Goal: Task Accomplishment & Management: Use online tool/utility

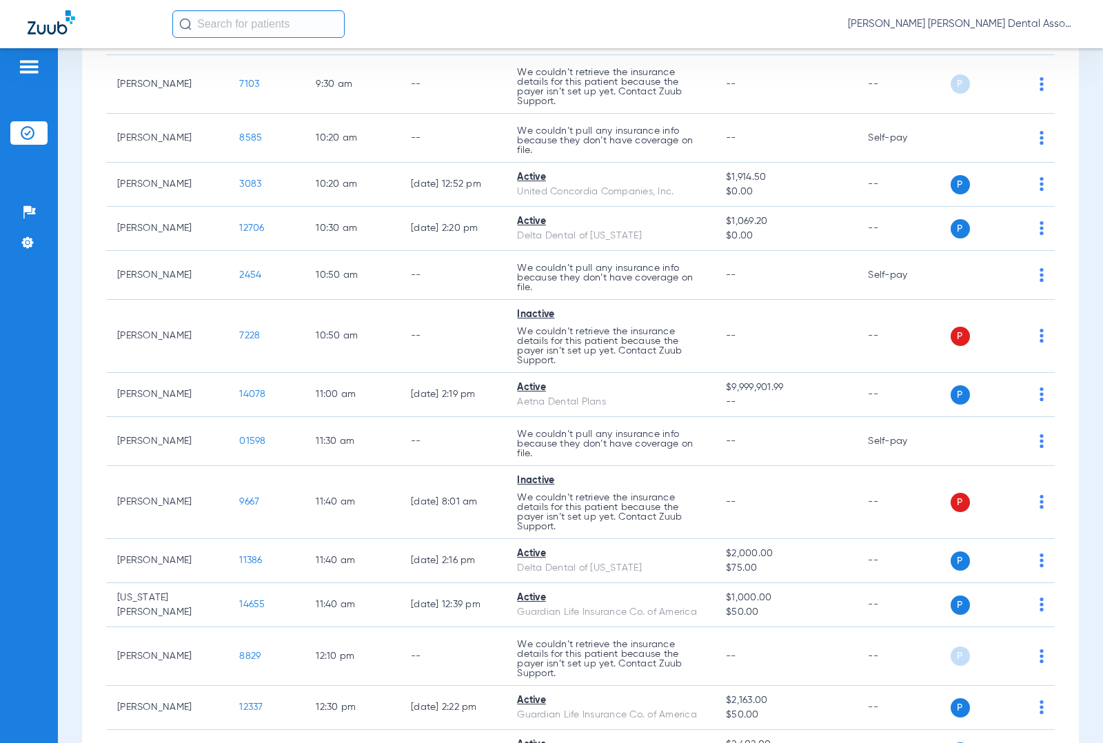
scroll to position [1379, 0]
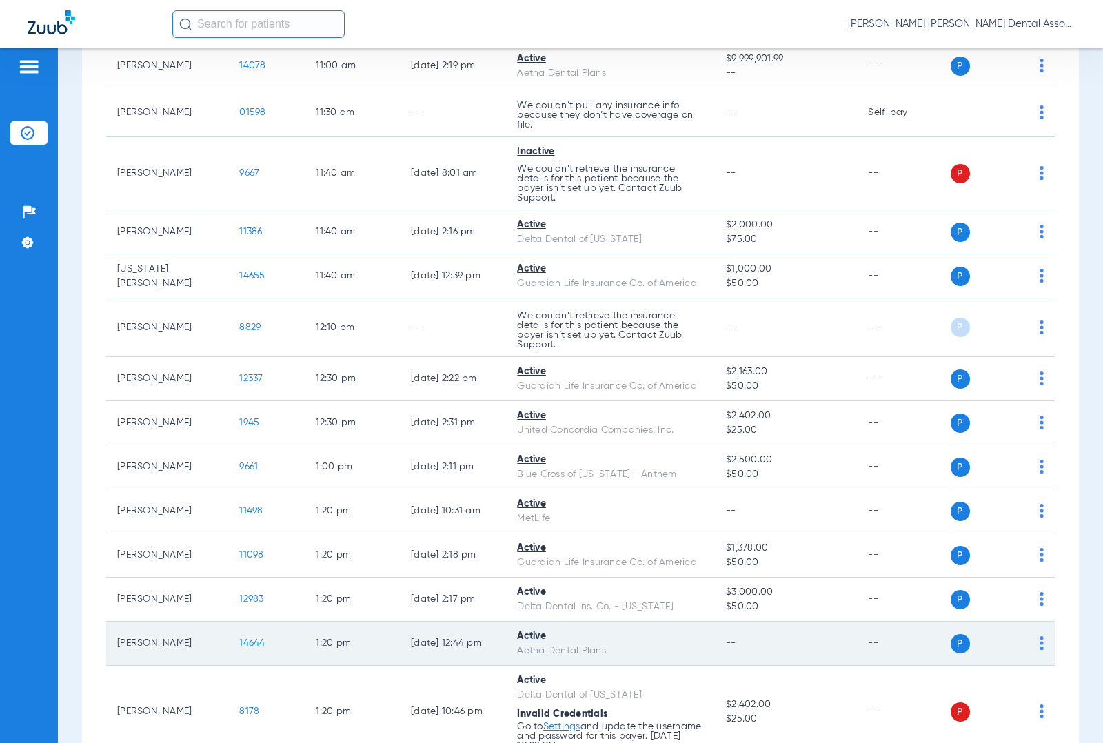
click at [241, 642] on span "14644" at bounding box center [252, 644] width 26 height 10
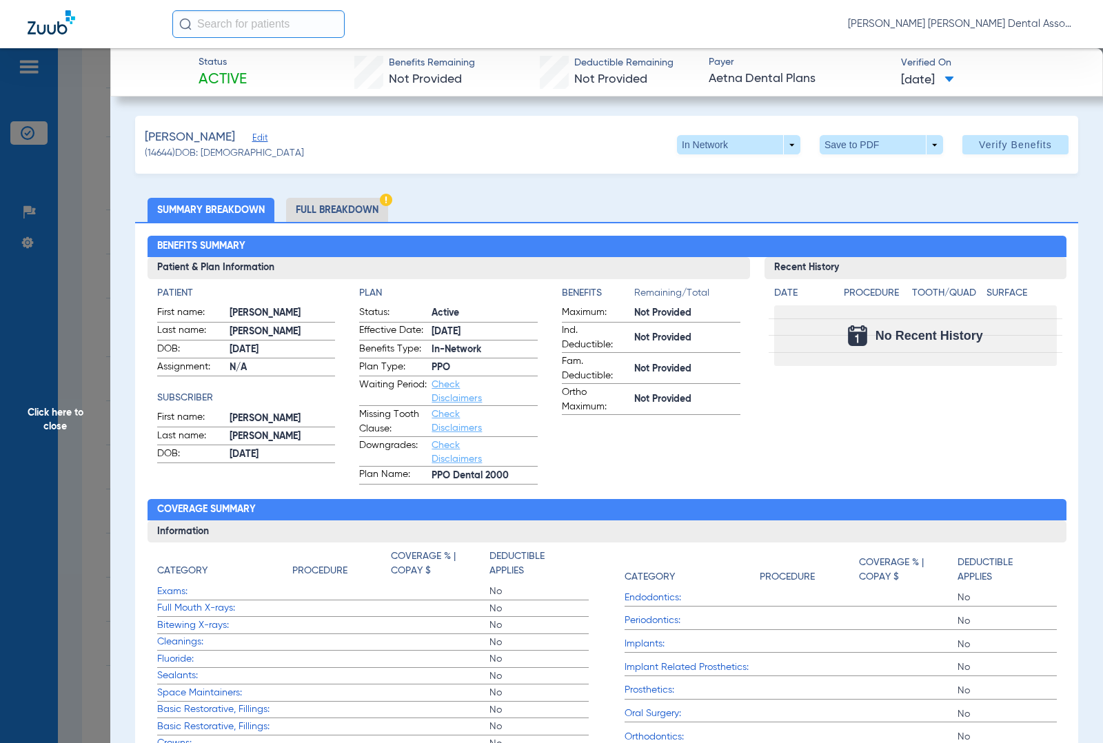
click at [265, 138] on span "Edit" at bounding box center [258, 139] width 12 height 13
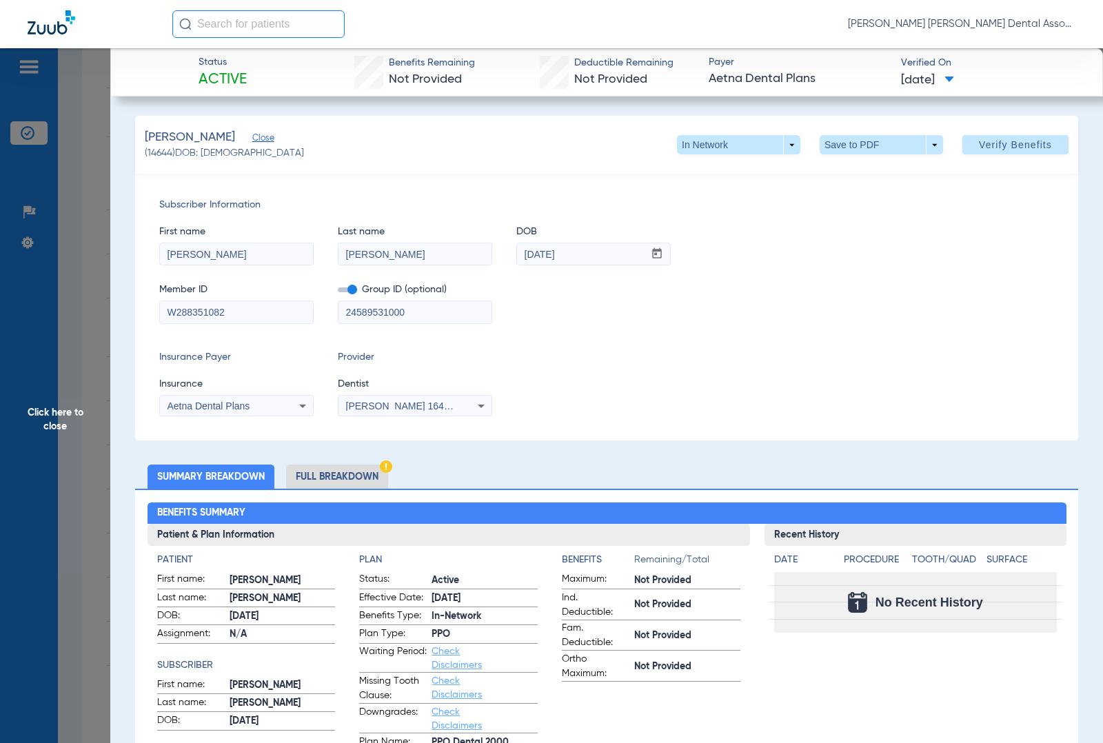
click at [269, 317] on input "W288351082" at bounding box center [236, 312] width 153 height 22
click at [414, 303] on input "24589531000" at bounding box center [415, 312] width 153 height 22
click at [395, 319] on input "24589531000" at bounding box center [415, 312] width 153 height 22
paste input "024589503100"
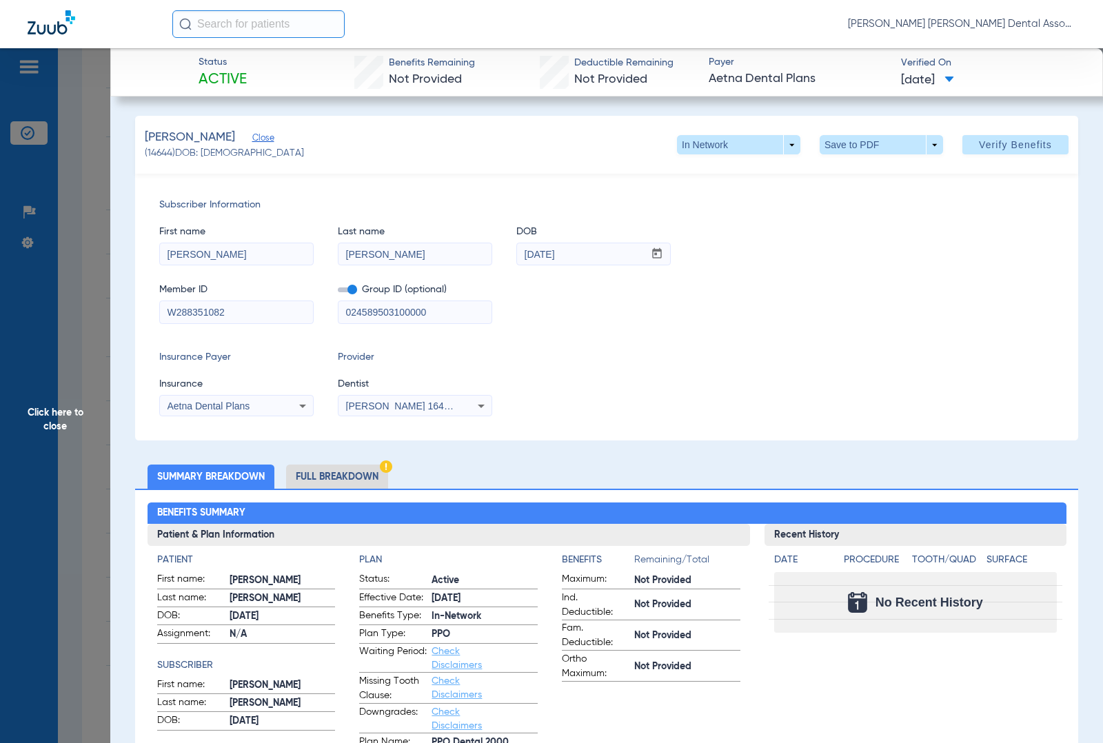
type input "024589503100000"
click at [294, 412] on icon at bounding box center [302, 406] width 17 height 17
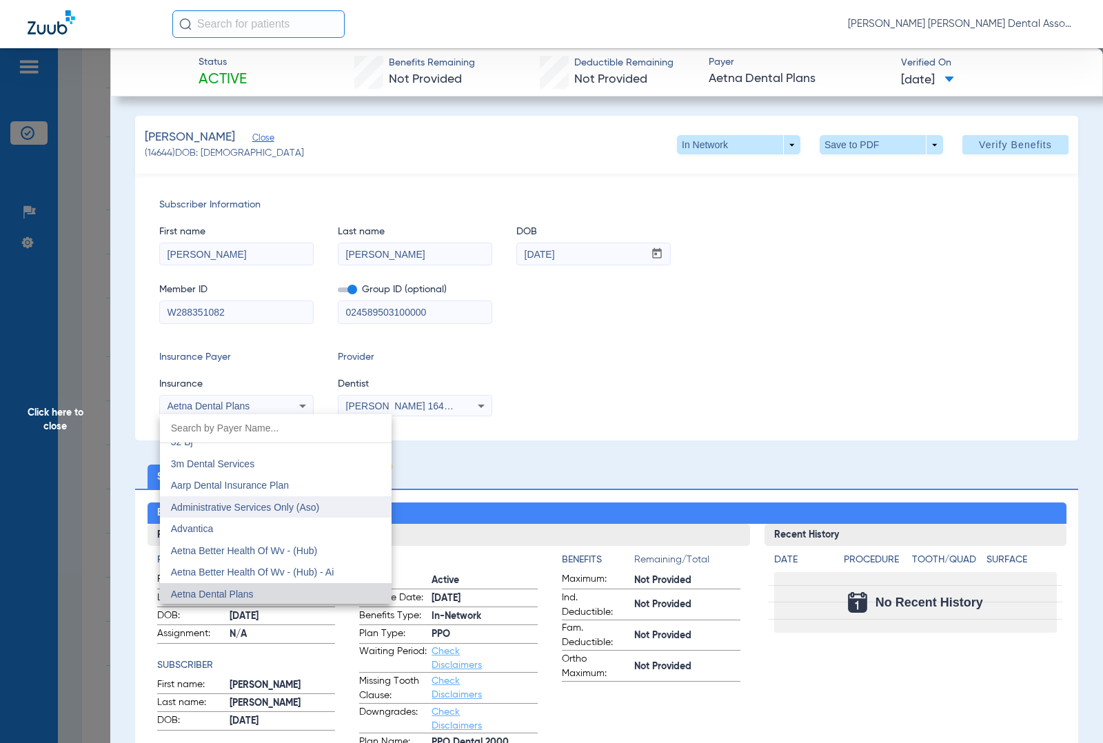
scroll to position [128, 0]
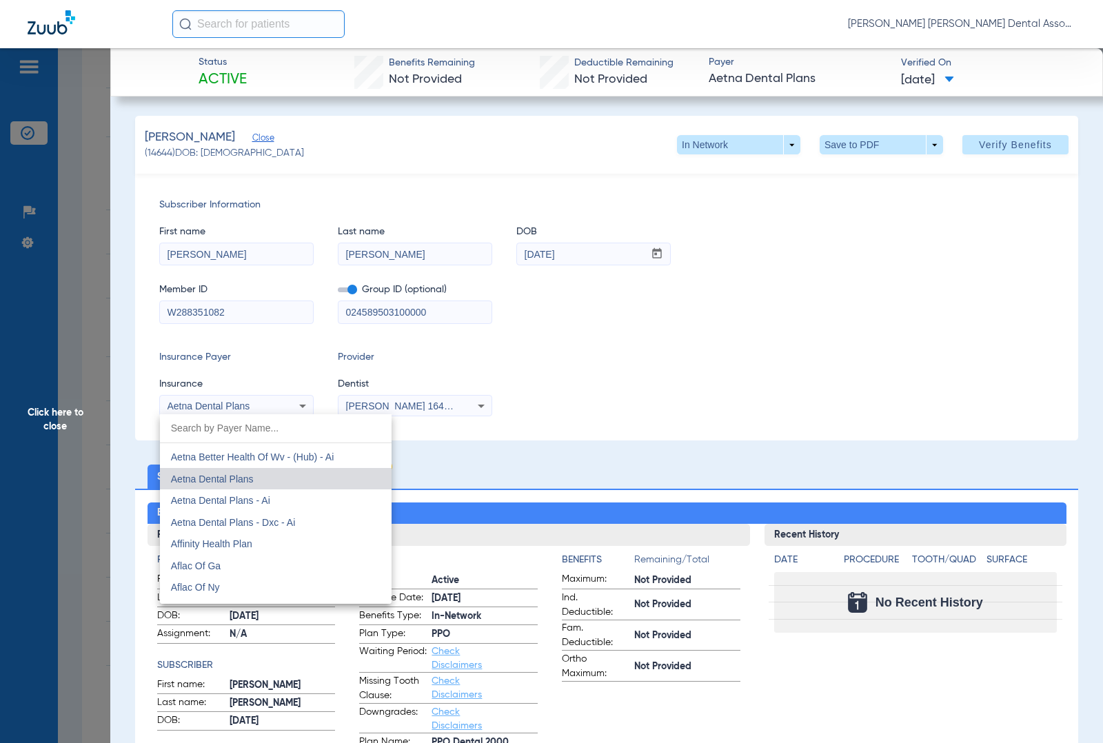
click at [690, 385] on div at bounding box center [551, 371] width 1103 height 743
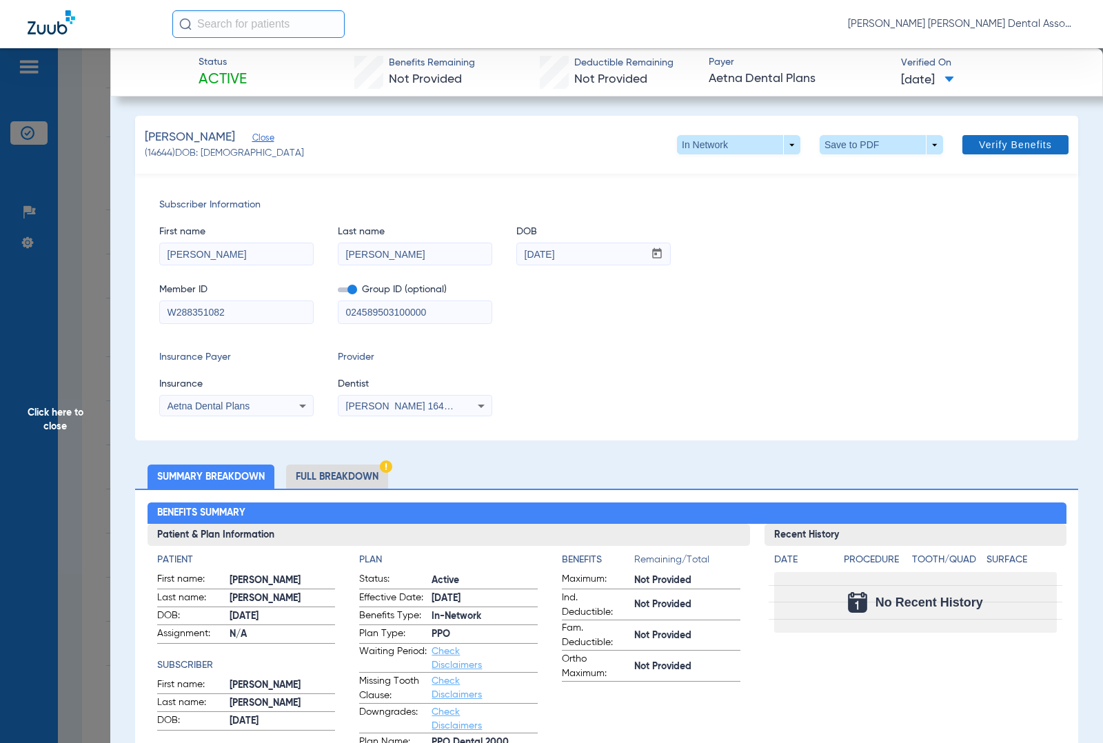
click at [981, 145] on span "Verify Benefits" at bounding box center [1015, 144] width 73 height 11
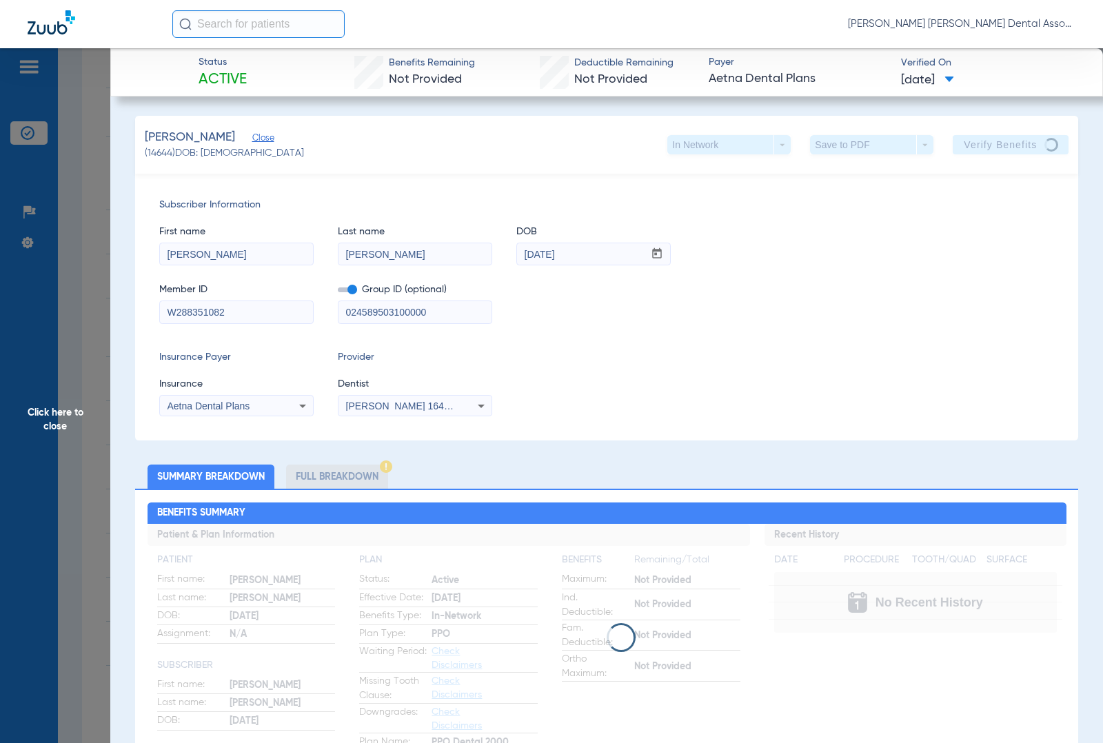
click at [101, 370] on span "Click here to close" at bounding box center [55, 419] width 110 height 743
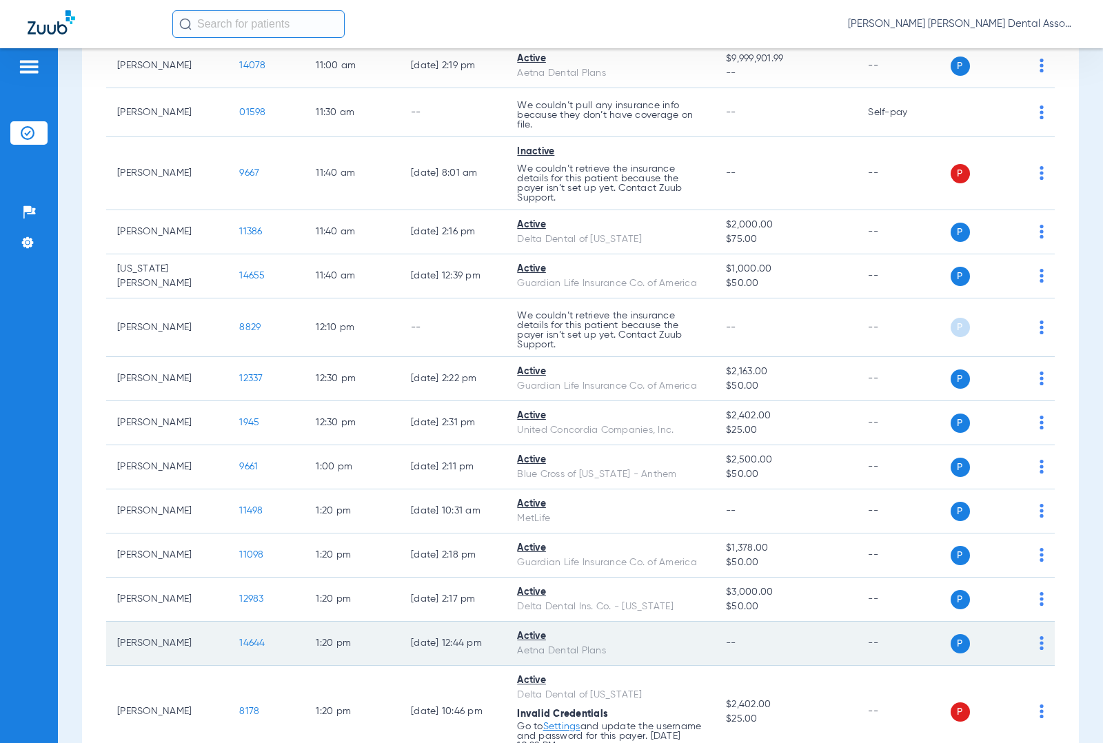
click at [702, 650] on td "Active Aetna Dental Plans" at bounding box center [610, 644] width 209 height 44
click at [245, 646] on span "14644" at bounding box center [252, 644] width 26 height 10
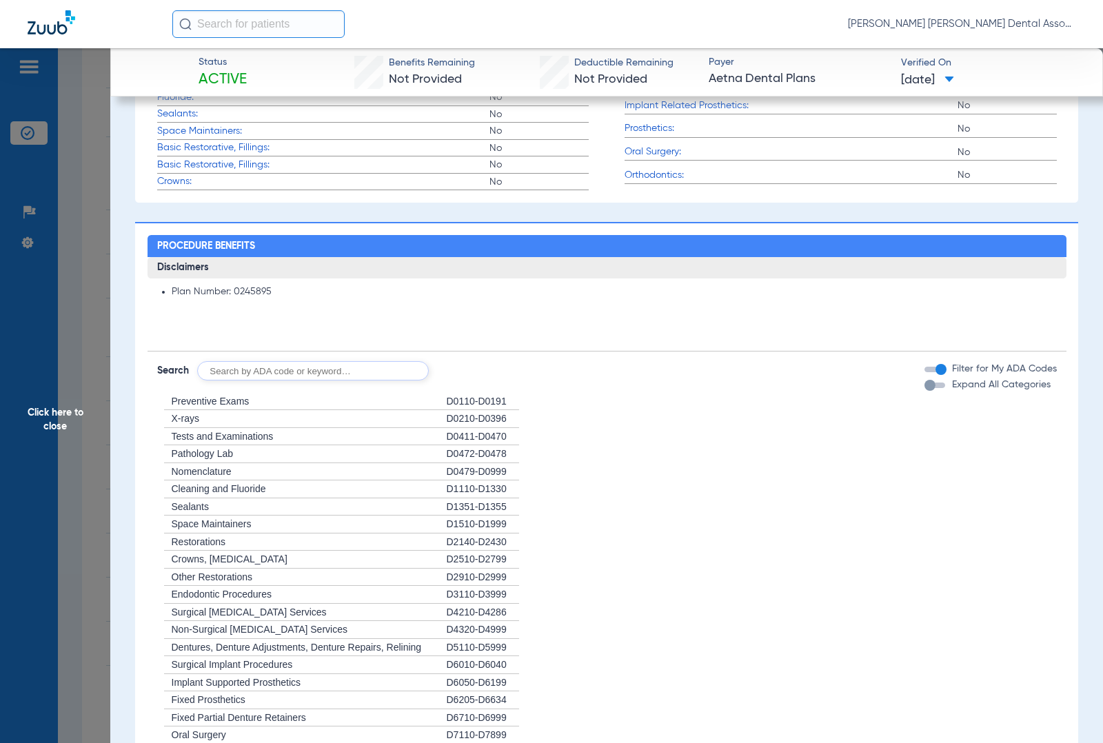
scroll to position [574, 0]
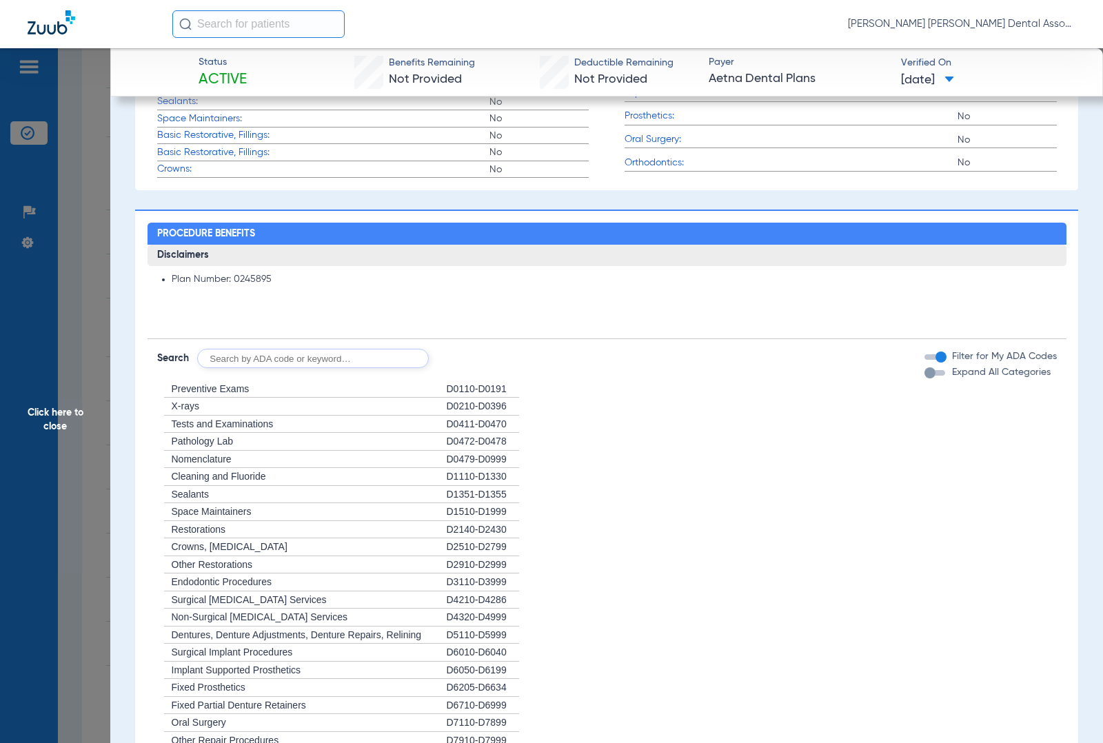
click at [925, 373] on div "button" at bounding box center [930, 373] width 11 height 11
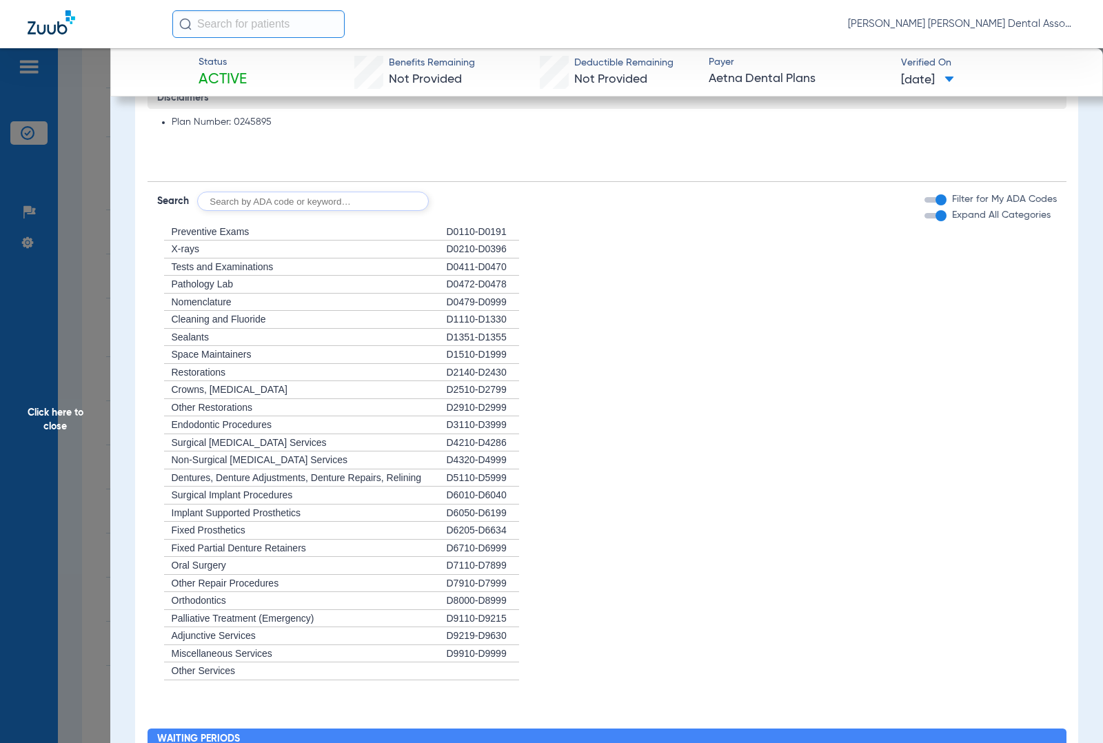
scroll to position [387, 0]
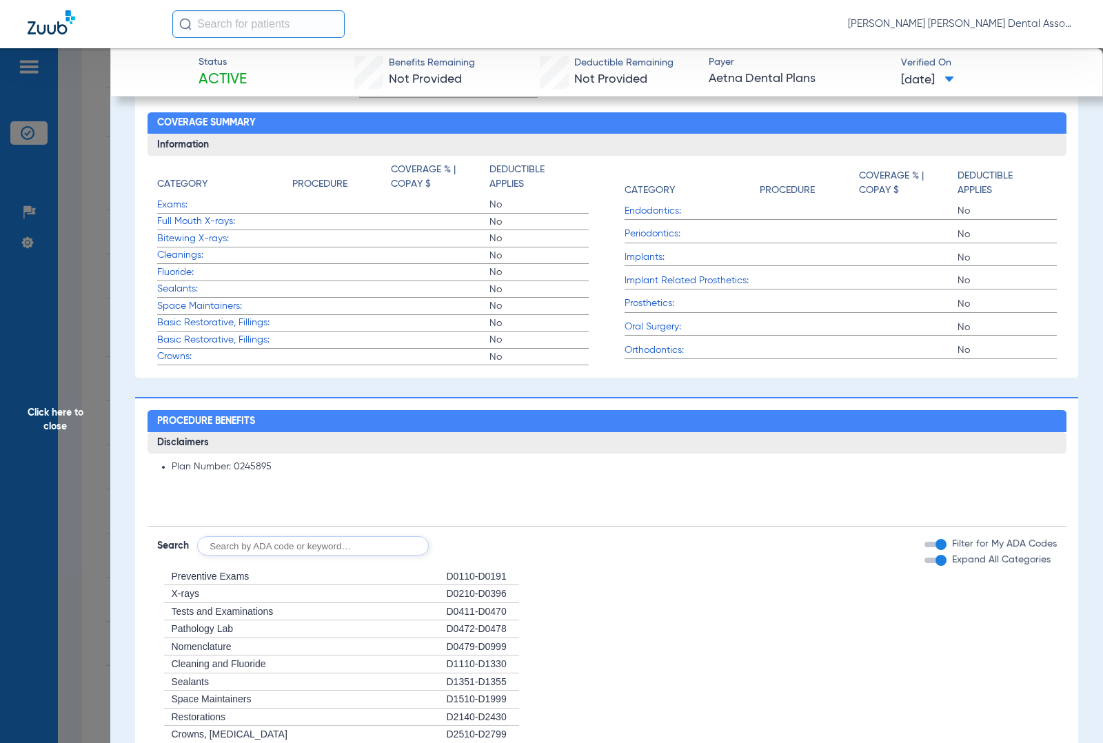
click at [248, 463] on li "Plan Number: 0245895" at bounding box center [614, 467] width 885 height 12
copy li "0245895"
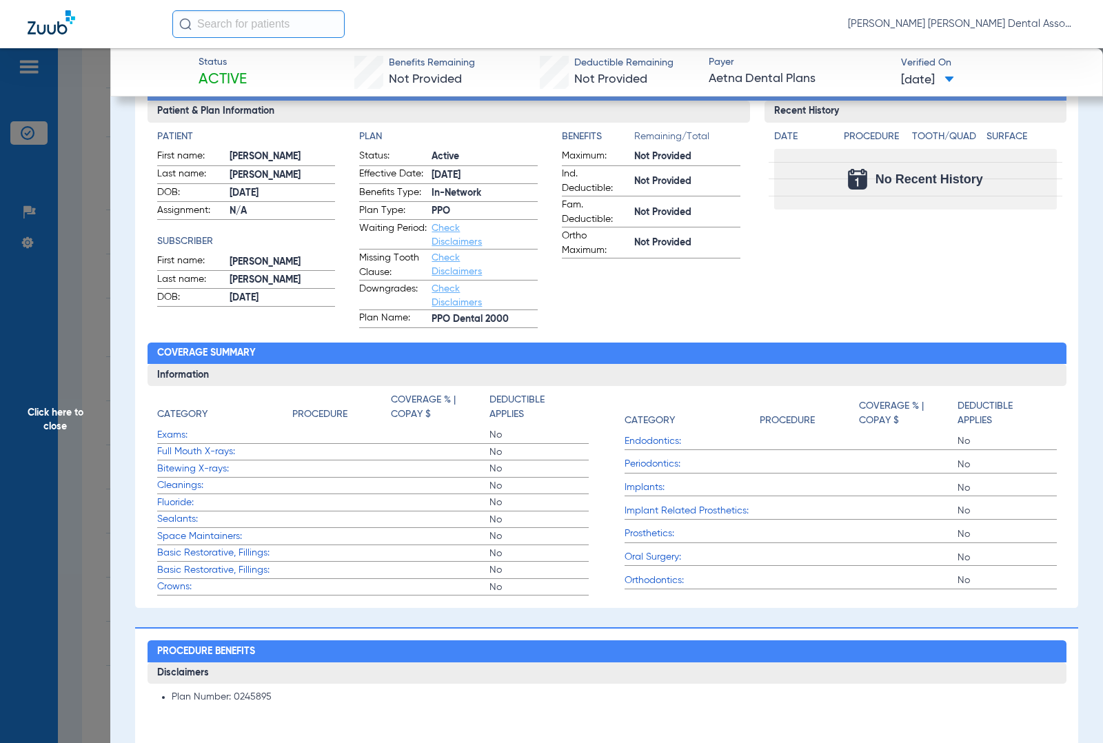
scroll to position [0, 0]
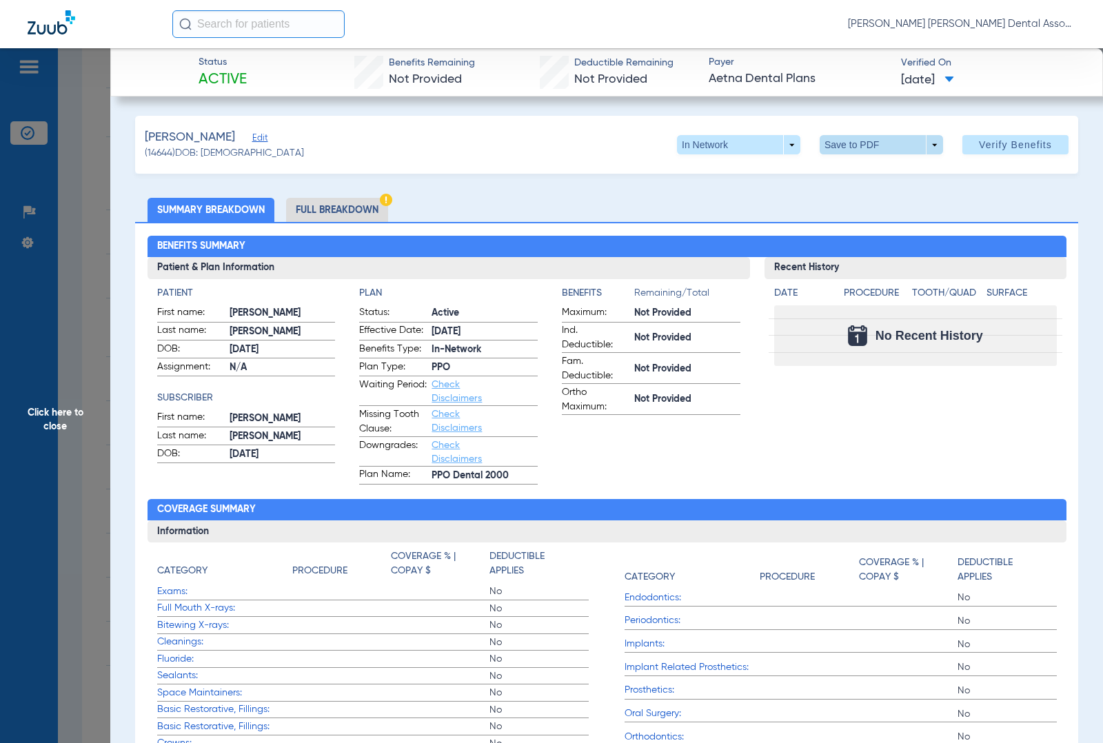
click at [925, 143] on span at bounding box center [881, 144] width 123 height 19
click at [983, 232] on div at bounding box center [551, 371] width 1103 height 743
click at [337, 201] on li "Full Breakdown" at bounding box center [337, 210] width 102 height 24
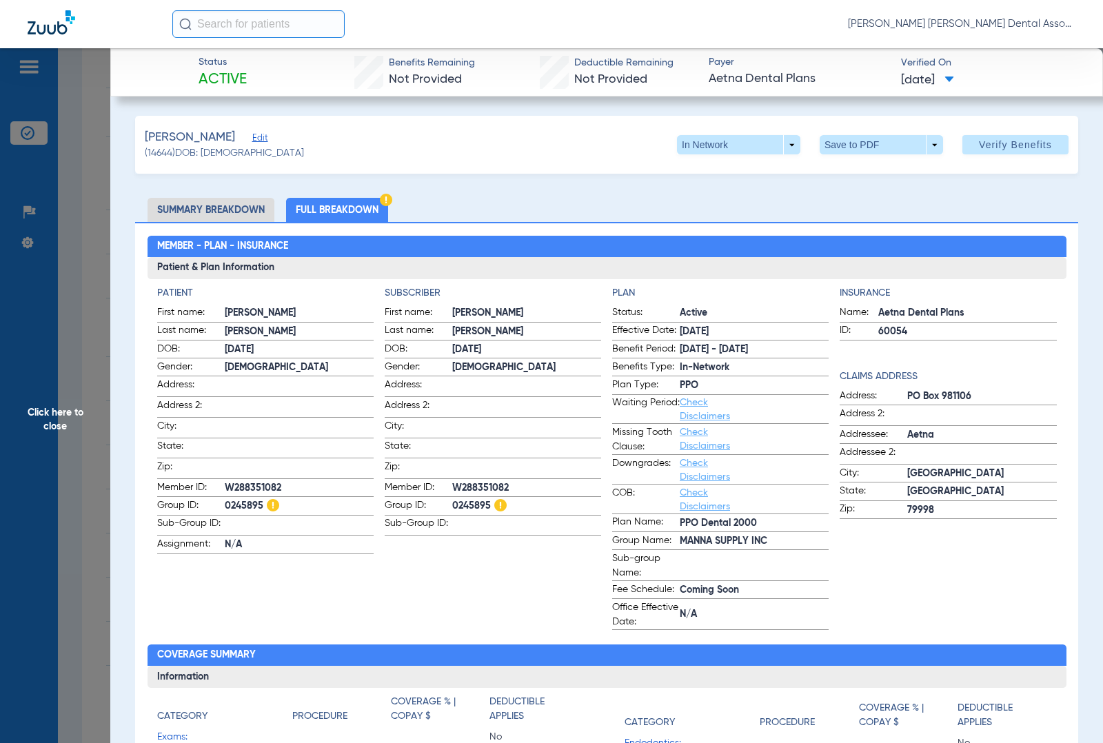
click at [755, 354] on span "[DATE] - [DATE]" at bounding box center [754, 350] width 149 height 14
click at [352, 593] on app-patient-information "Patient First name: [PERSON_NAME] Last name: [PERSON_NAME] DOB: [DEMOGRAPHIC_DA…" at bounding box center [265, 458] width 217 height 344
click at [252, 205] on li "Summary Breakdown" at bounding box center [211, 210] width 127 height 24
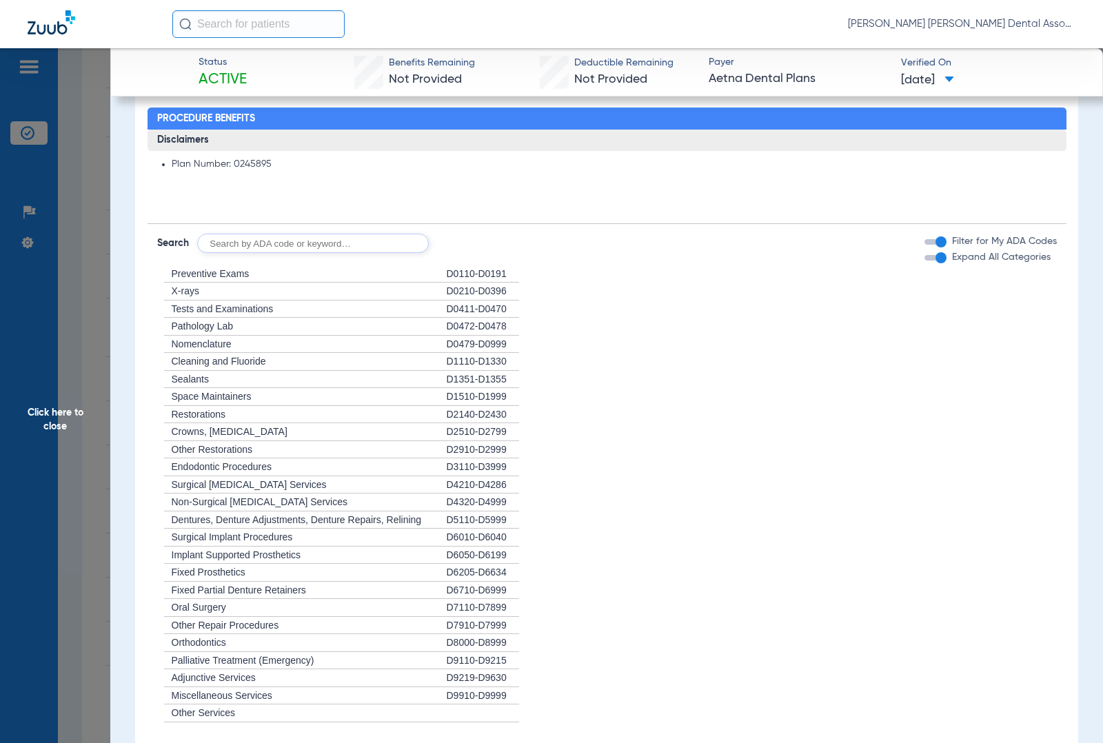
scroll to position [1076, 0]
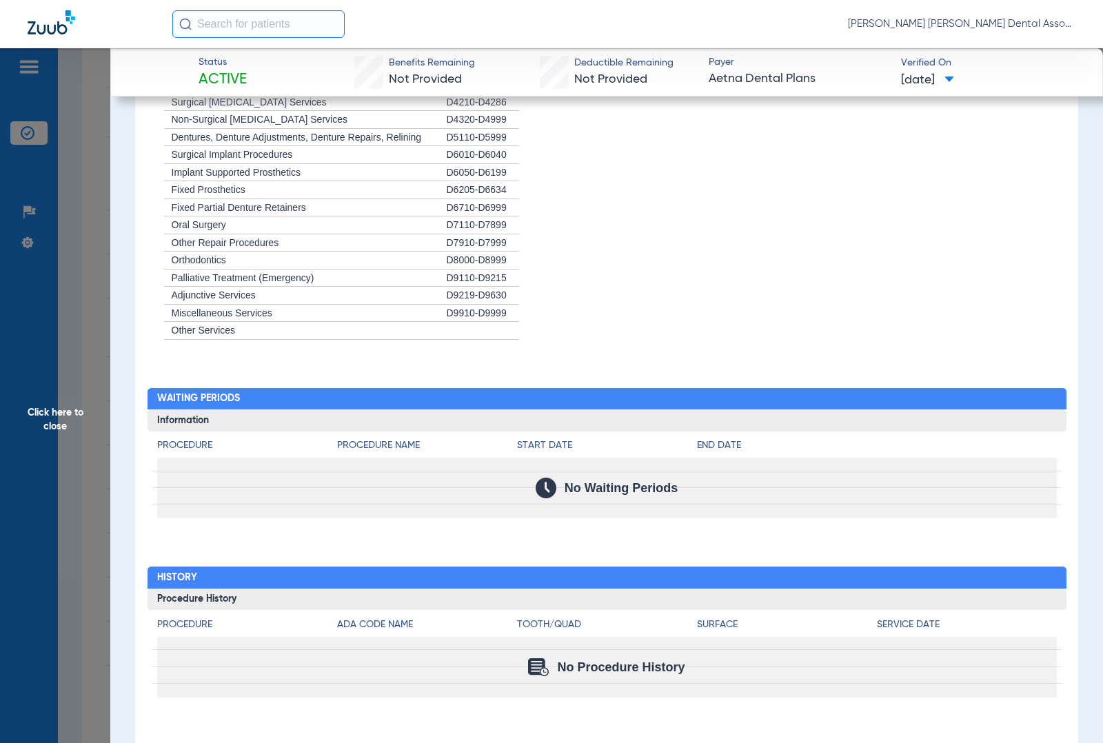
click at [98, 274] on span "Click here to close" at bounding box center [55, 419] width 110 height 743
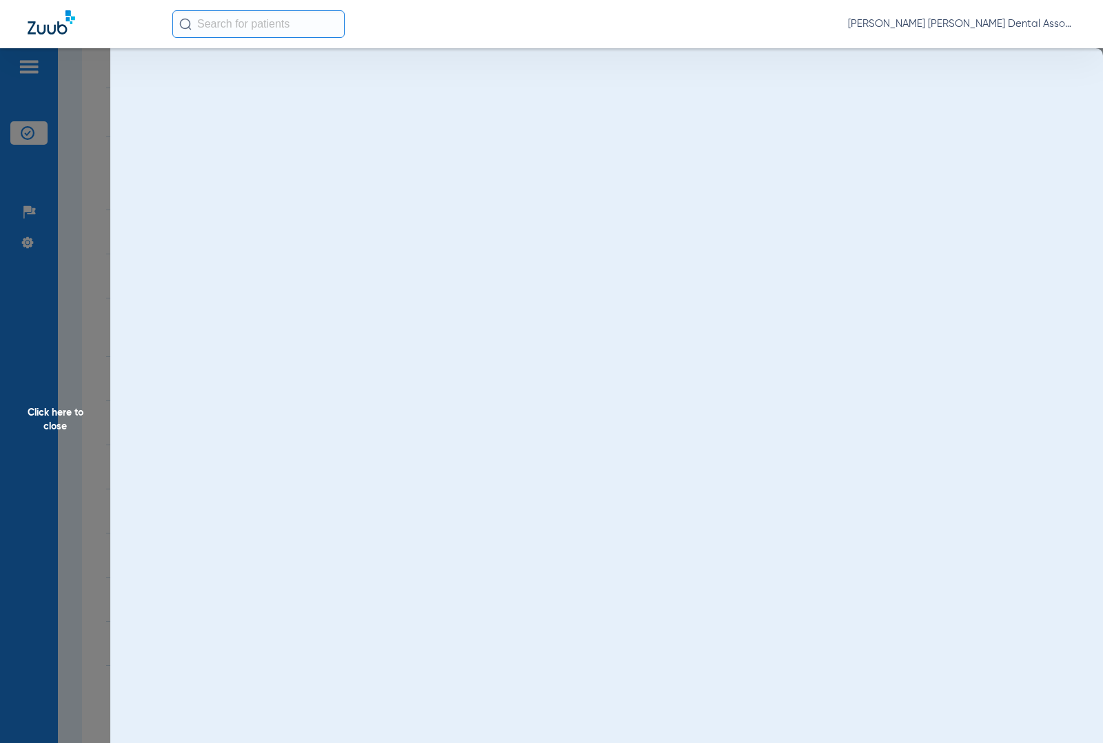
scroll to position [0, 0]
